Goal: Task Accomplishment & Management: Manage account settings

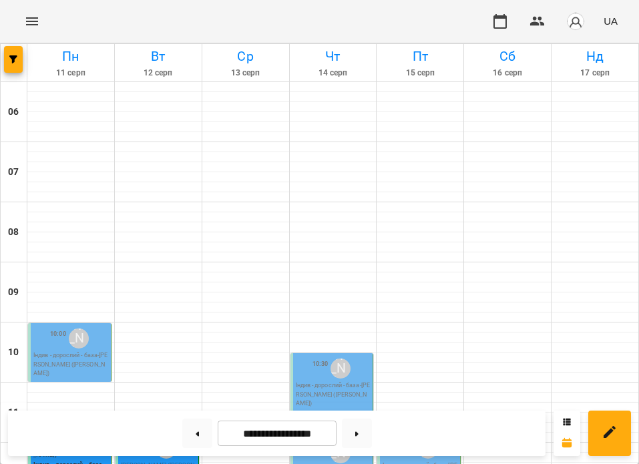
scroll to position [275, 0]
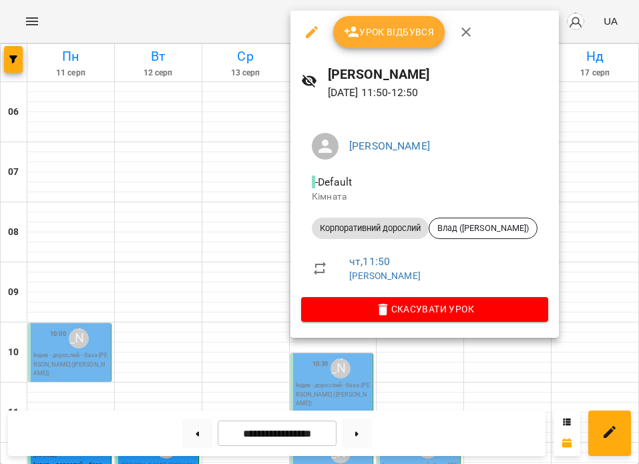
click at [398, 34] on span "Урок відбувся" at bounding box center [389, 32] width 91 height 16
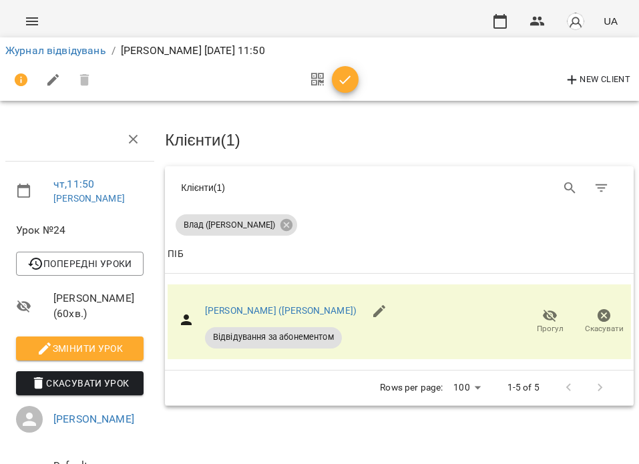
click at [350, 80] on icon "button" at bounding box center [345, 80] width 16 height 16
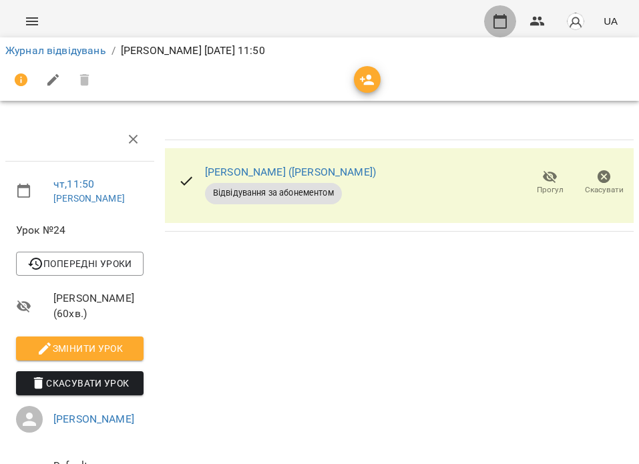
click at [502, 15] on icon "button" at bounding box center [500, 21] width 16 height 16
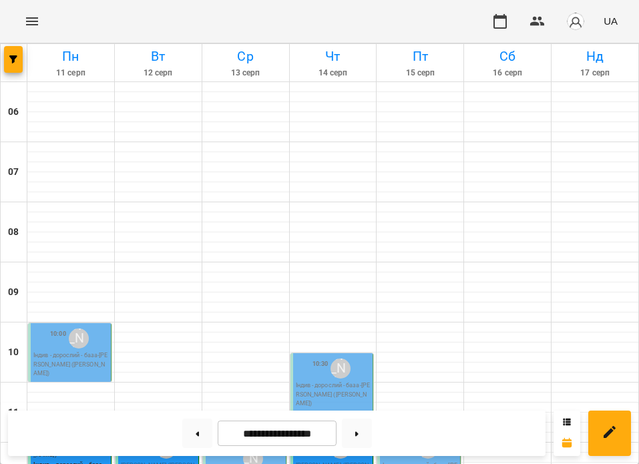
scroll to position [705, 0]
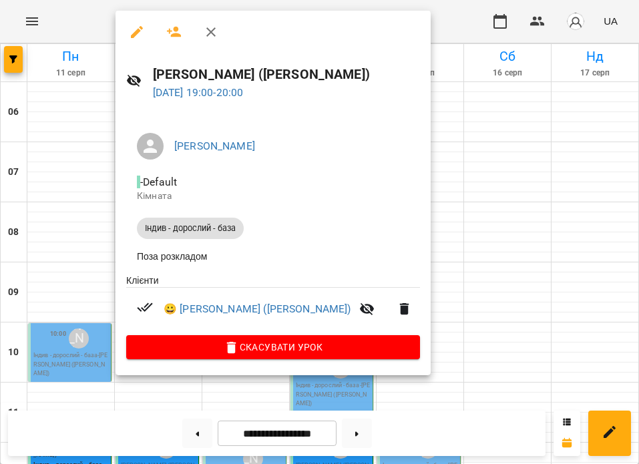
click at [214, 33] on icon "button" at bounding box center [211, 32] width 16 height 16
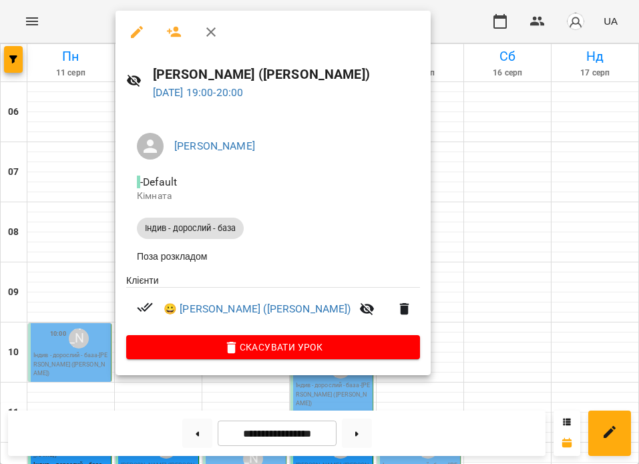
click at [207, 27] on icon "button" at bounding box center [211, 32] width 16 height 16
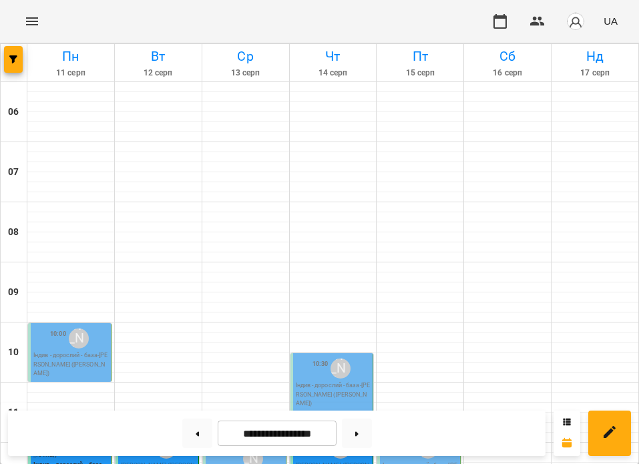
scroll to position [386, 0]
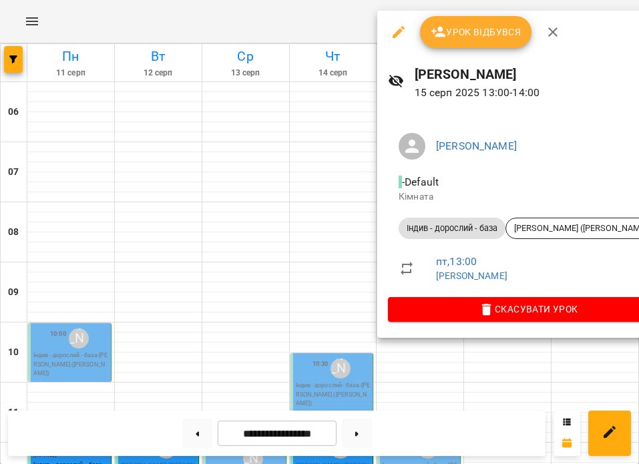
click at [328, 100] on div at bounding box center [319, 232] width 639 height 464
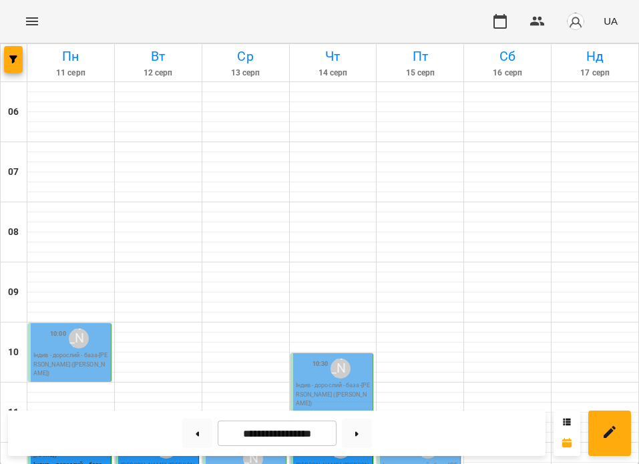
click at [328, 434] on div "11:50 [PERSON_NAME] ([PERSON_NAME]) Корпоративний дорослий" at bounding box center [333, 463] width 84 height 59
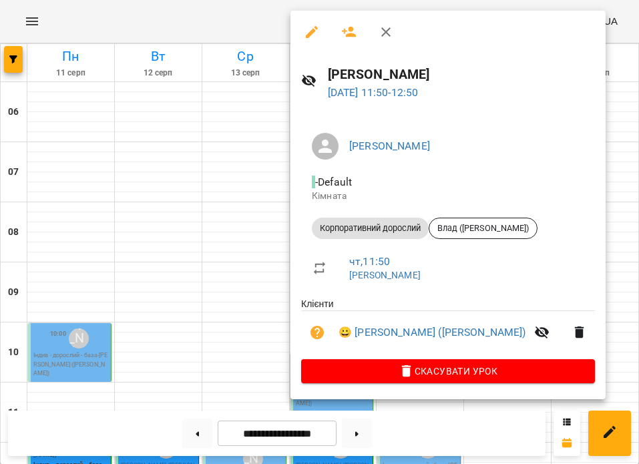
click at [221, 313] on div at bounding box center [319, 232] width 639 height 464
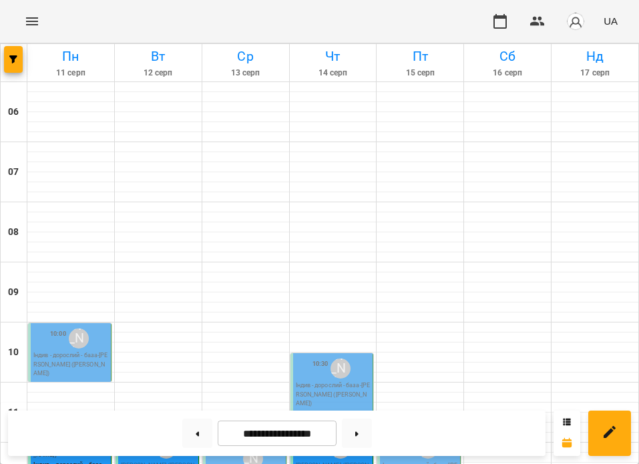
scroll to position [263, 0]
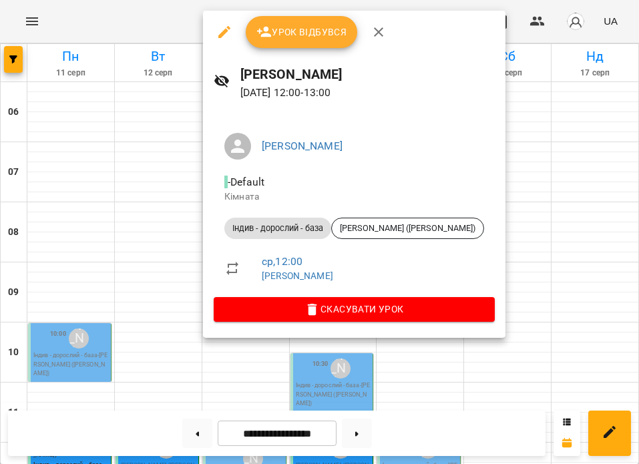
click at [307, 28] on span "Урок відбувся" at bounding box center [302, 32] width 91 height 16
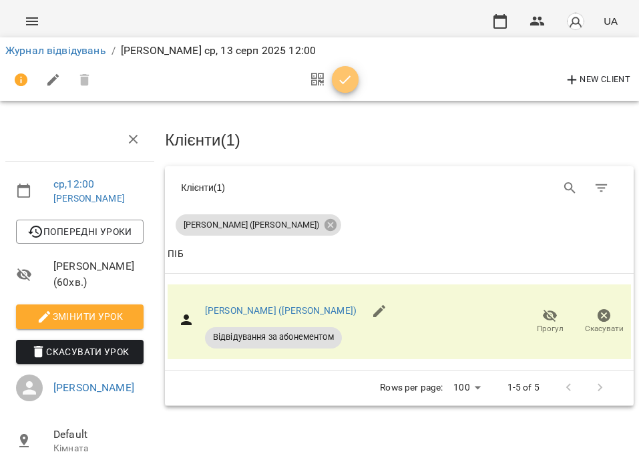
click at [347, 85] on icon "button" at bounding box center [345, 80] width 16 height 16
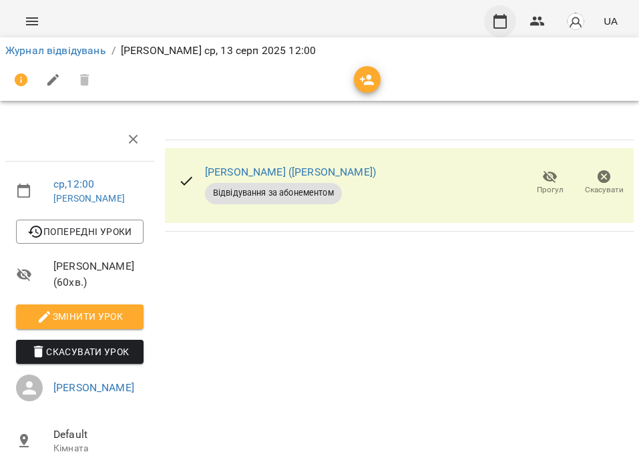
click at [505, 22] on icon "button" at bounding box center [500, 21] width 16 height 16
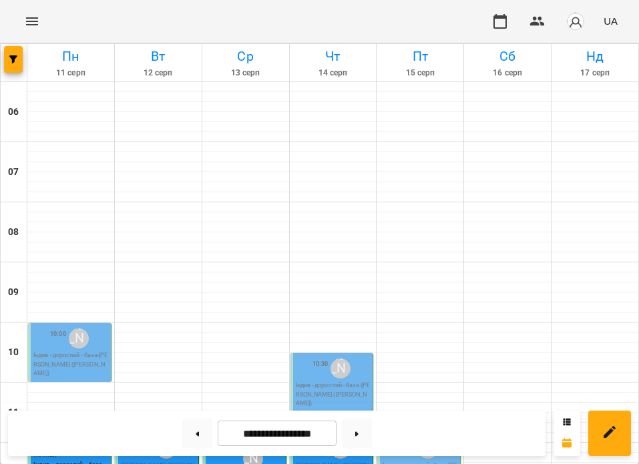
scroll to position [255, 0]
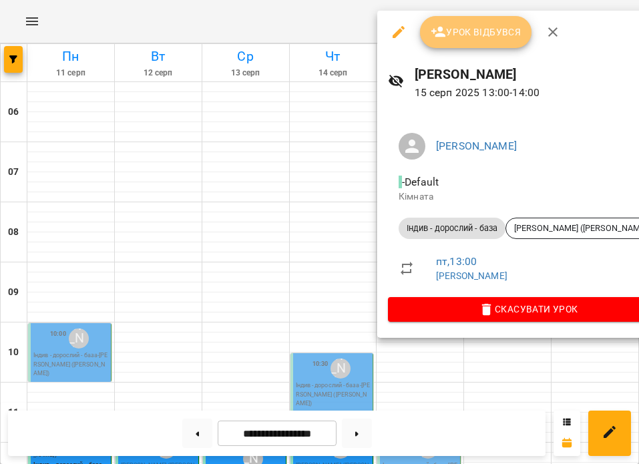
click at [499, 29] on span "Урок відбувся" at bounding box center [476, 32] width 91 height 16
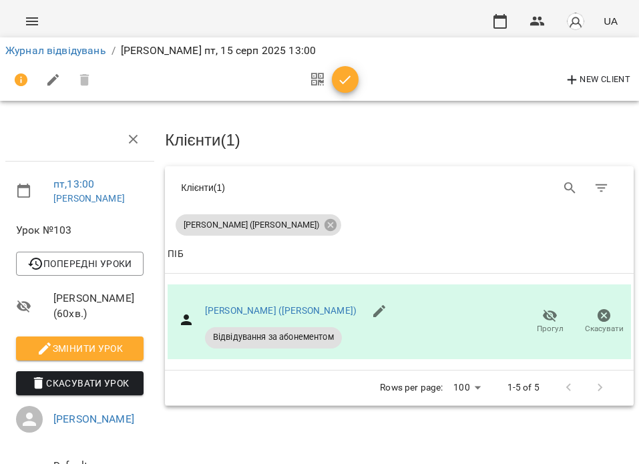
click at [351, 89] on button "button" at bounding box center [345, 79] width 27 height 27
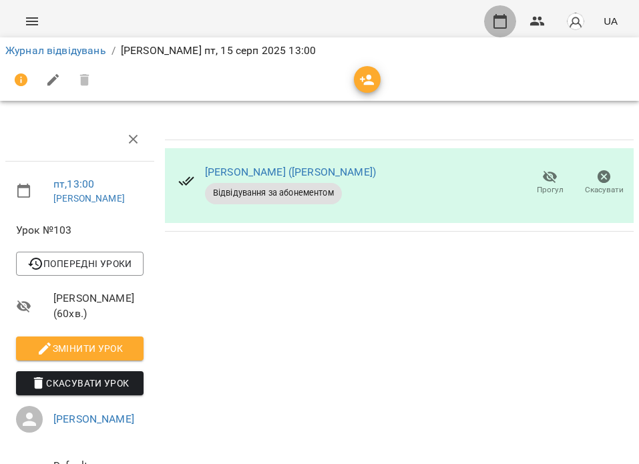
click at [500, 16] on icon "button" at bounding box center [500, 21] width 13 height 15
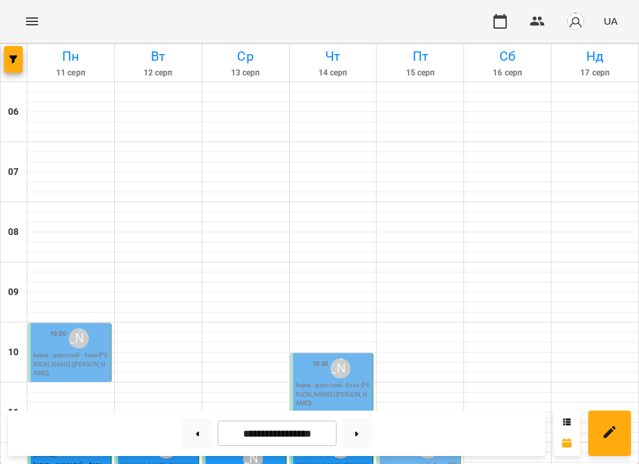
scroll to position [273, 0]
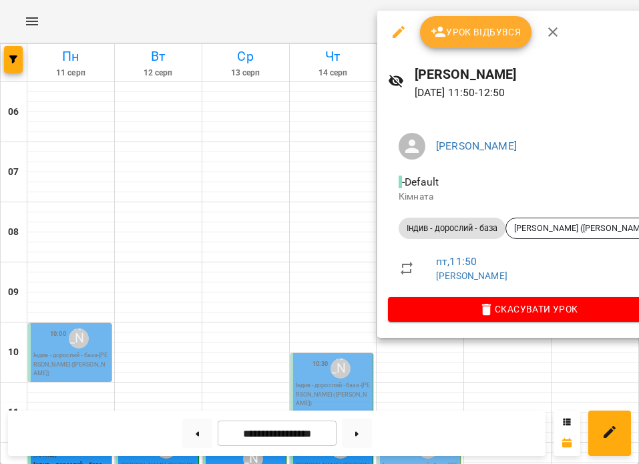
click at [397, 31] on icon "button" at bounding box center [399, 32] width 16 height 16
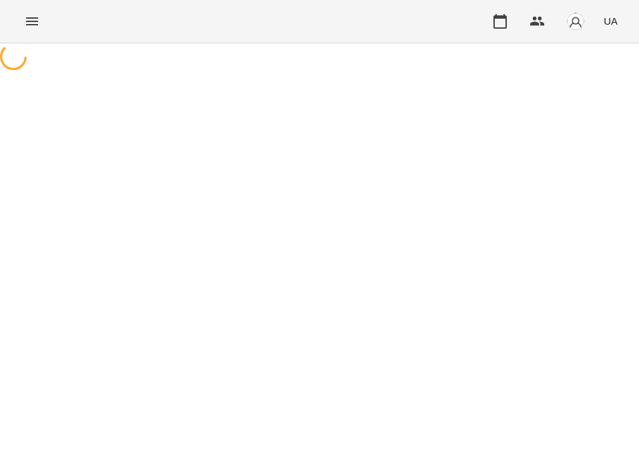
select select "**********"
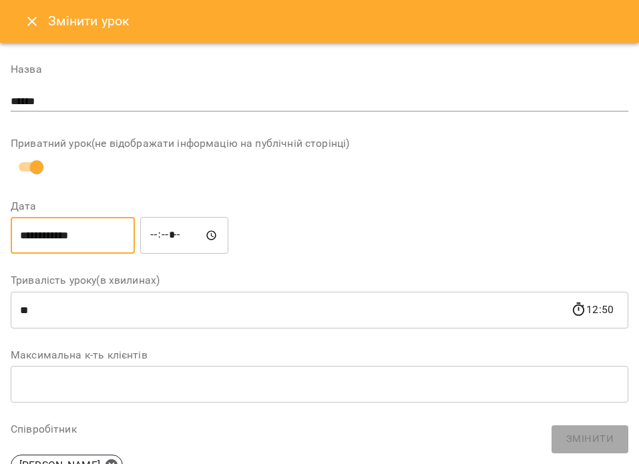
click at [110, 236] on input "**********" at bounding box center [73, 235] width 124 height 37
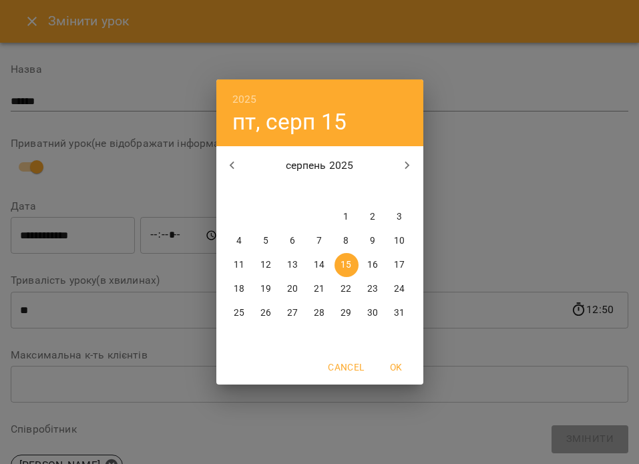
click at [372, 272] on button "16" at bounding box center [373, 265] width 24 height 24
type input "**********"
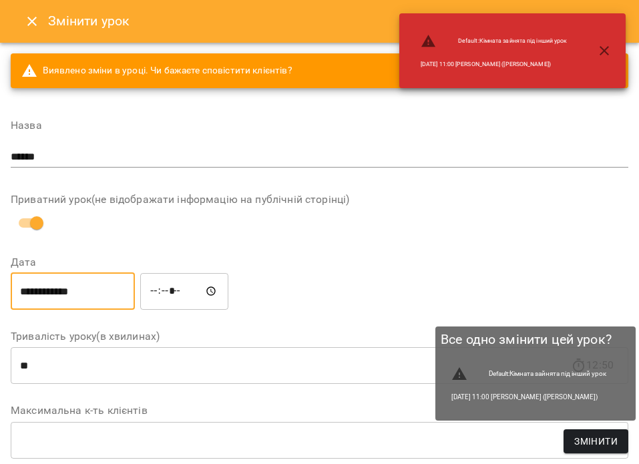
click at [607, 433] on button "Змінити" at bounding box center [596, 442] width 65 height 24
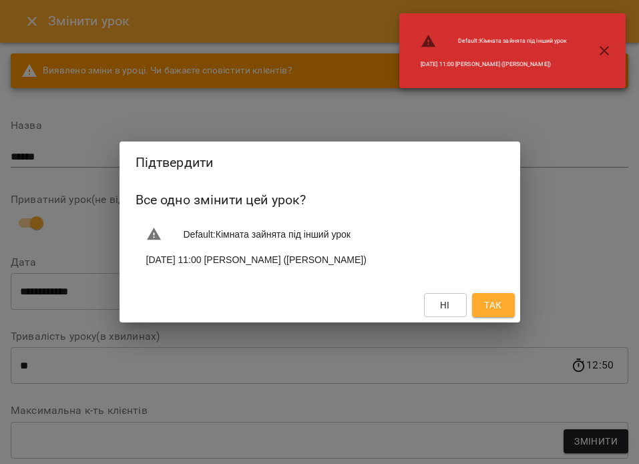
click at [496, 301] on span "Так" at bounding box center [492, 305] width 17 height 16
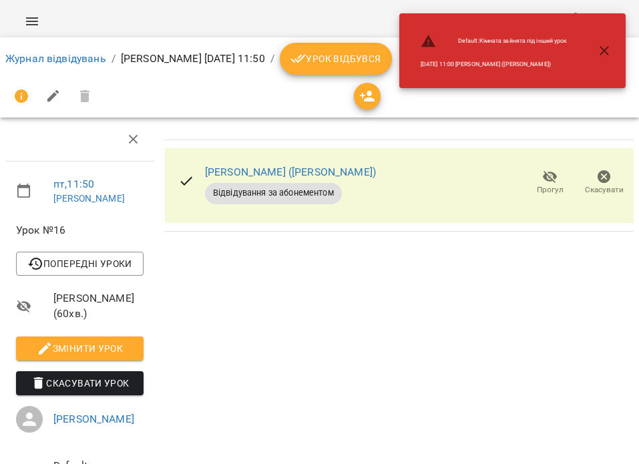
click at [602, 56] on icon "button" at bounding box center [605, 51] width 16 height 16
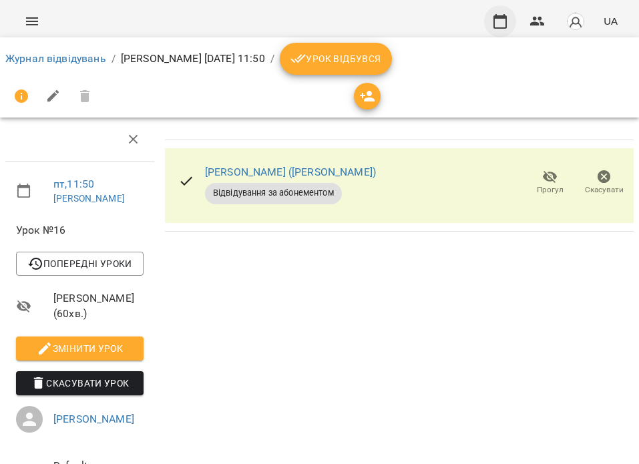
click at [496, 19] on icon "button" at bounding box center [500, 21] width 13 height 15
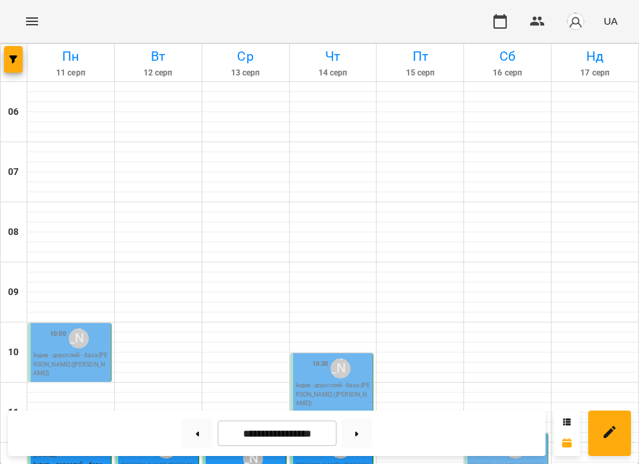
scroll to position [193, 0]
click at [357, 432] on button at bounding box center [357, 433] width 30 height 29
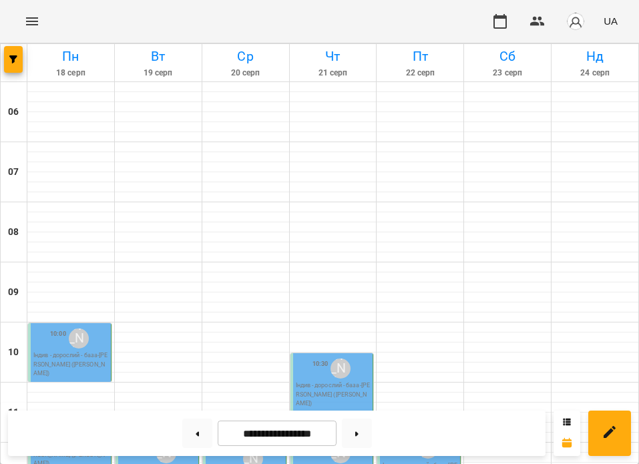
scroll to position [232, 0]
click at [192, 437] on button at bounding box center [197, 433] width 30 height 29
type input "**********"
